Goal: Information Seeking & Learning: Learn about a topic

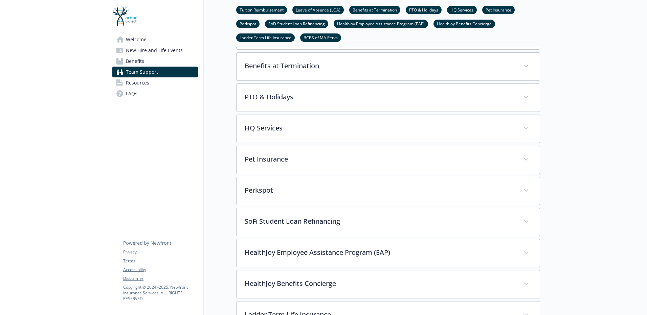
scroll to position [169, 0]
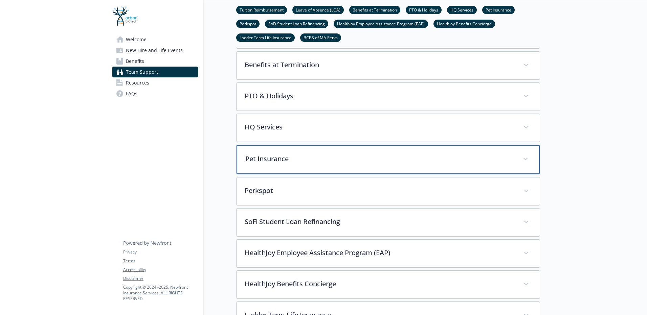
click at [304, 155] on p "Pet Insurance" at bounding box center [379, 159] width 269 height 10
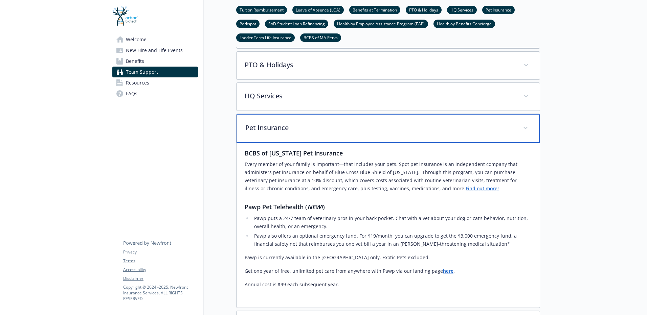
scroll to position [237, 0]
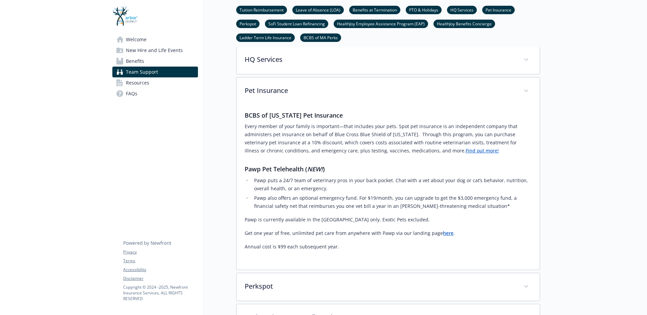
click at [443, 234] on strong "here" at bounding box center [448, 233] width 10 height 6
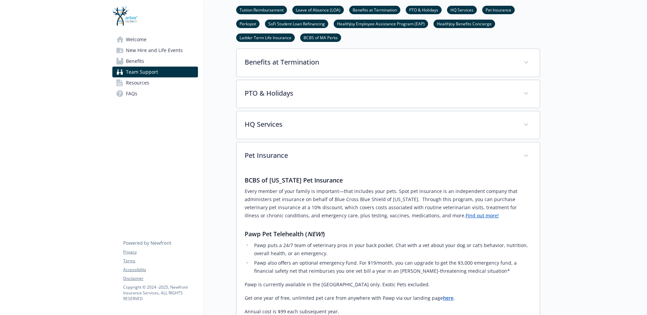
scroll to position [169, 0]
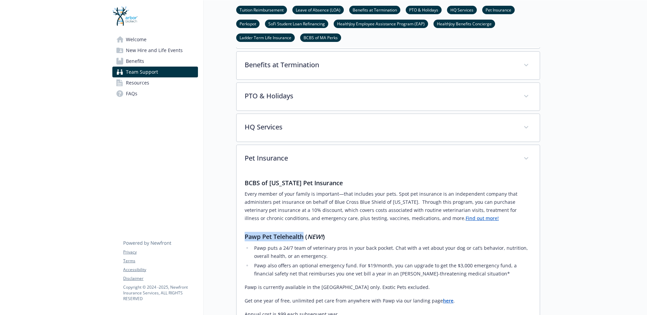
drag, startPoint x: 243, startPoint y: 237, endPoint x: 305, endPoint y: 235, distance: 61.3
click at [305, 235] on div "BCBS of [US_STATE] Pet Insurance Every member of your family is important—that …" at bounding box center [388, 255] width 303 height 165
copy h3 "Pawp Pet Telehealth"
click at [286, 256] on li "Pawp puts a 24/7 team of veterinary pros in your back pocket. Chat with a vet a…" at bounding box center [392, 252] width 280 height 16
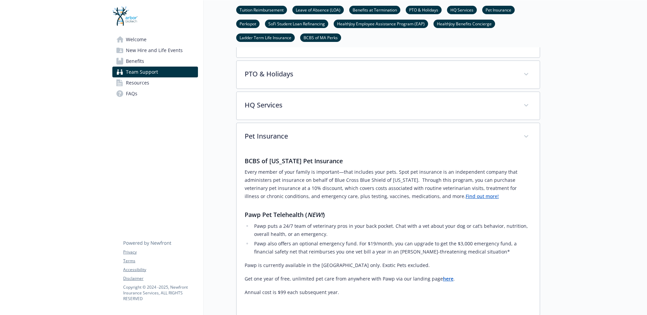
scroll to position [203, 0]
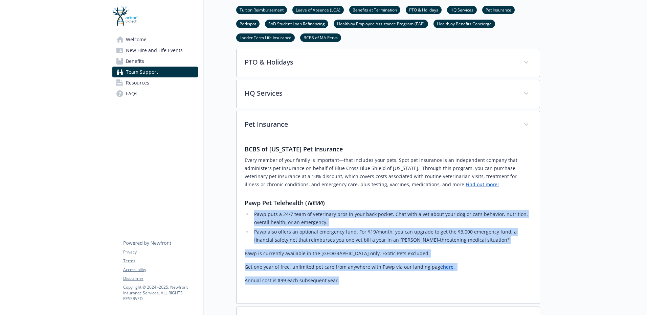
drag, startPoint x: 336, startPoint y: 282, endPoint x: 254, endPoint y: 216, distance: 105.2
click at [254, 216] on div "BCBS of [US_STATE] Pet Insurance Every member of your family is important—that …" at bounding box center [388, 215] width 287 height 141
copy div "Pawp puts a 24/7 team of veterinary pros in your back pocket. Chat with a vet a…"
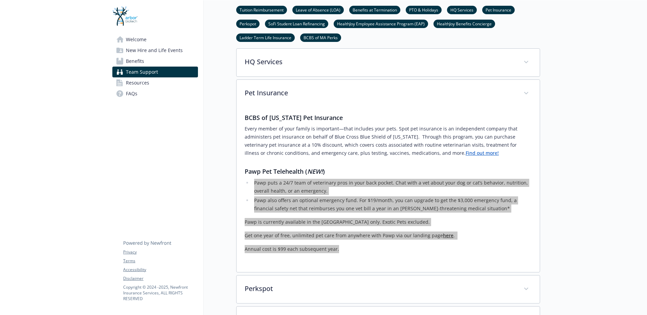
scroll to position [271, 0]
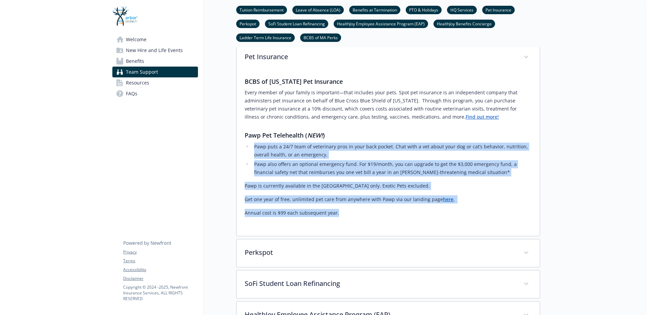
click at [466, 117] on link "Find out more!" at bounding box center [482, 117] width 33 height 6
drag, startPoint x: 431, startPoint y: 187, endPoint x: 435, endPoint y: 190, distance: 5.3
click at [431, 187] on p "Pawp is currently available in the [GEOGRAPHIC_DATA] only.​ Exotic Pets exclude…" at bounding box center [388, 186] width 287 height 8
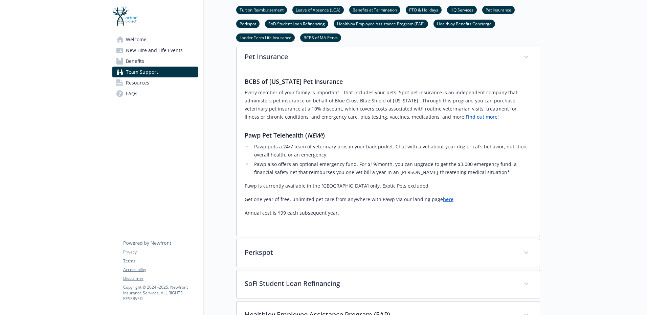
click at [443, 201] on strong "here" at bounding box center [448, 199] width 10 height 6
